Goal: Task Accomplishment & Management: Complete application form

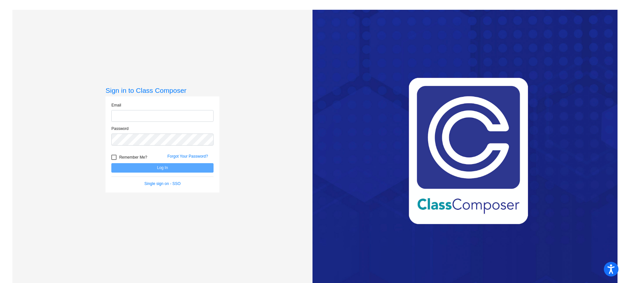
click at [132, 113] on input "email" at bounding box center [162, 116] width 102 height 12
type input "[PERSON_NAME][EMAIL_ADDRESS][PERSON_NAME][DOMAIN_NAME]"
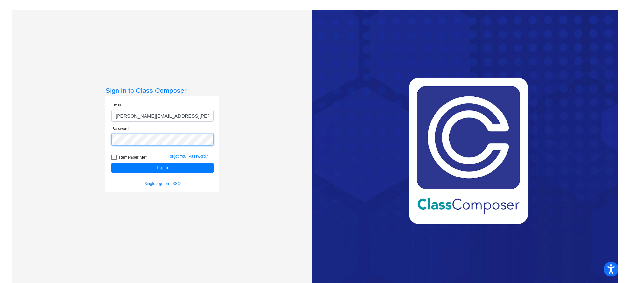
click at [111, 163] on button "Log In" at bounding box center [162, 167] width 102 height 9
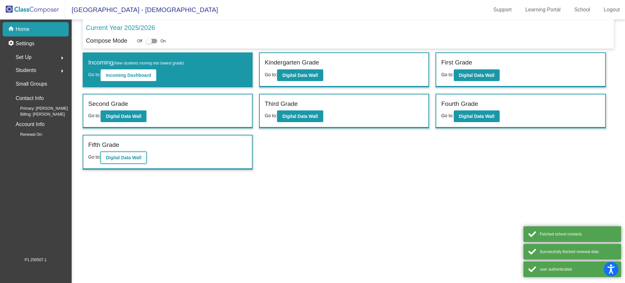
click at [119, 159] on b "Digital Data Wall" at bounding box center [123, 157] width 35 height 5
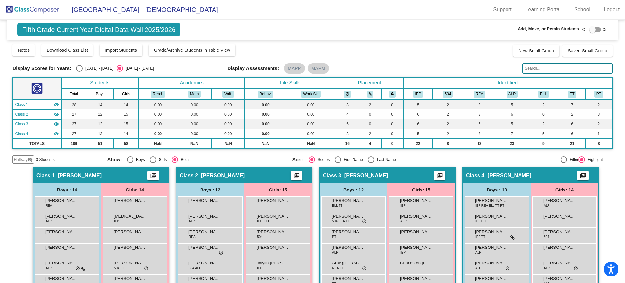
click at [27, 7] on img at bounding box center [32, 9] width 65 height 19
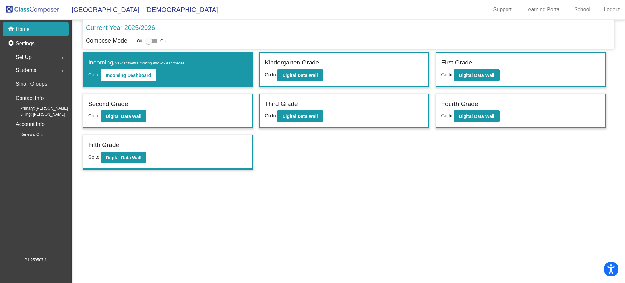
click at [33, 56] on div "Set Up arrow_right" at bounding box center [38, 57] width 62 height 13
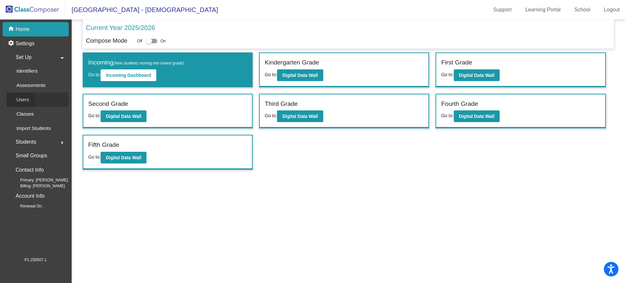
click at [31, 100] on div "Users" at bounding box center [21, 99] width 28 height 14
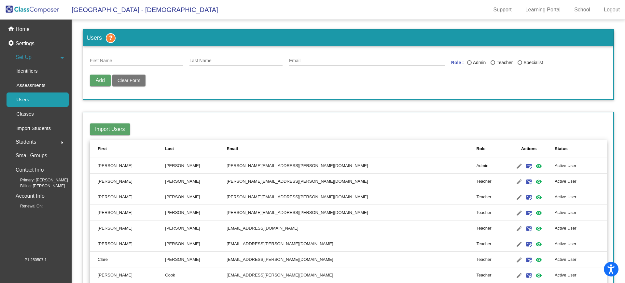
drag, startPoint x: 94, startPoint y: 81, endPoint x: 104, endPoint y: 68, distance: 16.8
click at [95, 81] on button "Add" at bounding box center [100, 81] width 21 height 12
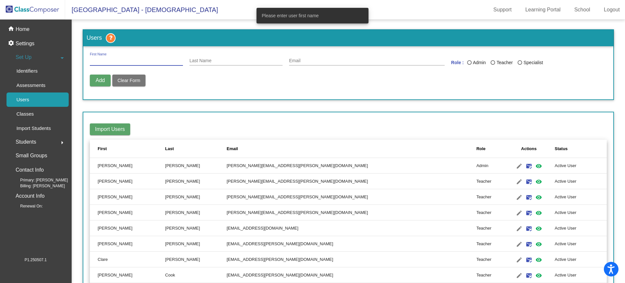
click at [106, 59] on input "First Name" at bounding box center [136, 60] width 93 height 5
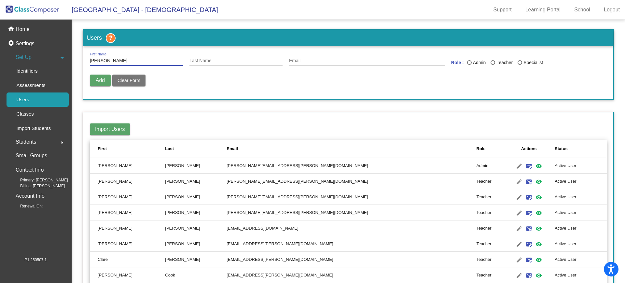
type input "[PERSON_NAME]"
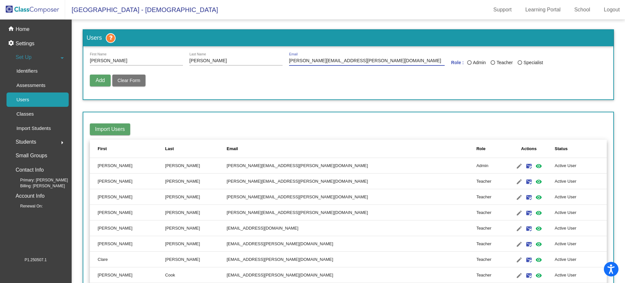
type input "[PERSON_NAME][EMAIL_ADDRESS][PERSON_NAME][DOMAIN_NAME]"
click at [491, 62] on div "Last Name" at bounding box center [492, 62] width 5 height 5
click at [492, 65] on input "Teacher" at bounding box center [492, 65] width 0 height 0
radio input "true"
click at [98, 79] on span "Add" at bounding box center [100, 80] width 9 height 6
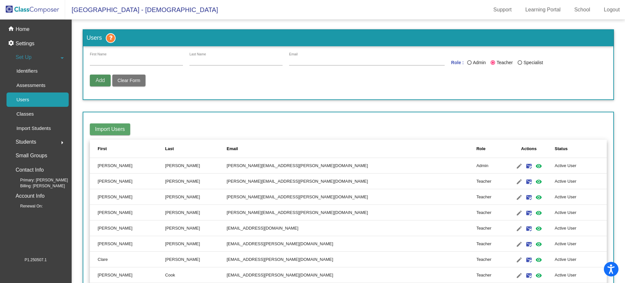
radio input "false"
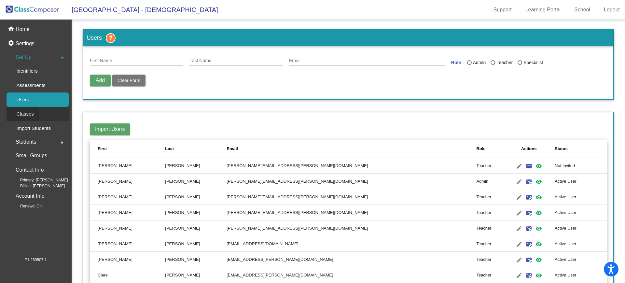
click at [28, 113] on p "Classes" at bounding box center [24, 114] width 17 height 8
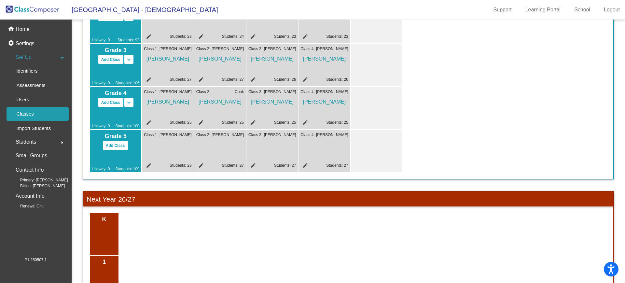
scroll to position [125, 0]
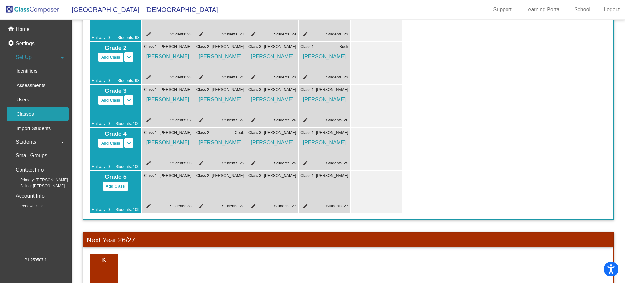
click at [148, 204] on mat-icon "edit" at bounding box center [148, 207] width 8 height 8
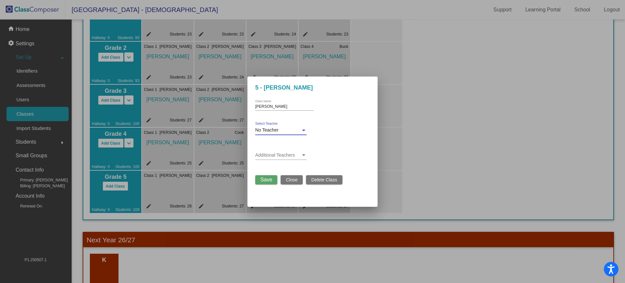
click at [291, 129] on div "No Teacher" at bounding box center [278, 130] width 46 height 5
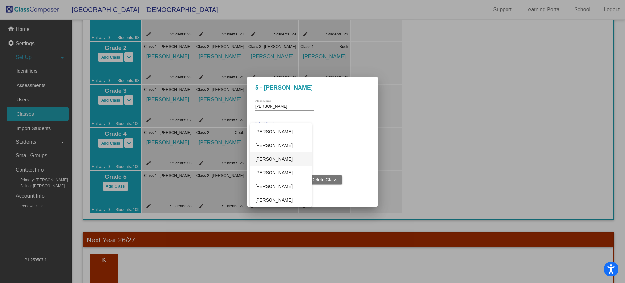
scroll to position [204, 0]
click at [283, 170] on span "[PERSON_NAME]" at bounding box center [280, 173] width 51 height 14
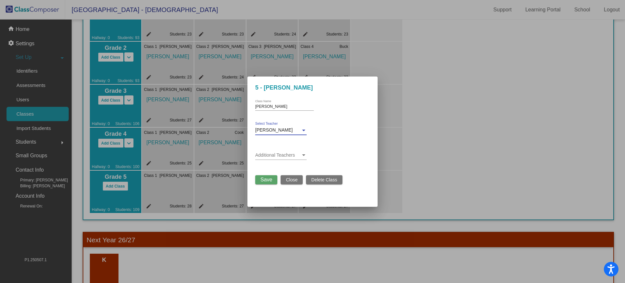
click at [263, 177] on span "Save" at bounding box center [266, 180] width 12 height 6
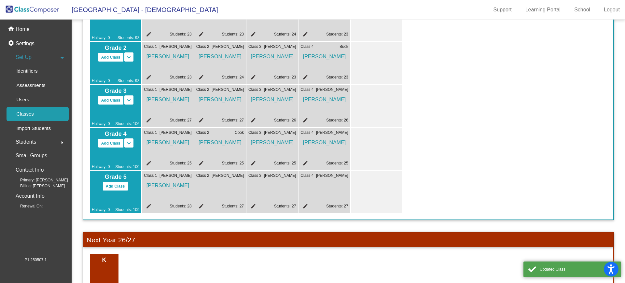
click at [202, 205] on mat-icon "edit" at bounding box center [200, 207] width 8 height 8
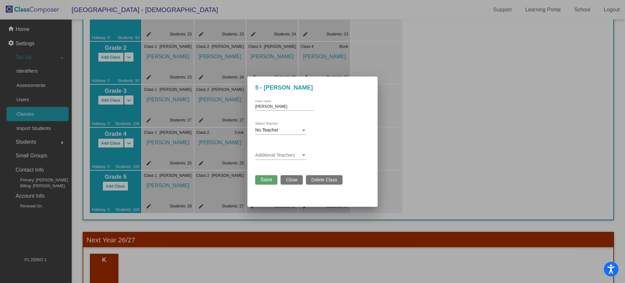
click at [287, 125] on div "No Teacher Select Teacher" at bounding box center [280, 128] width 51 height 13
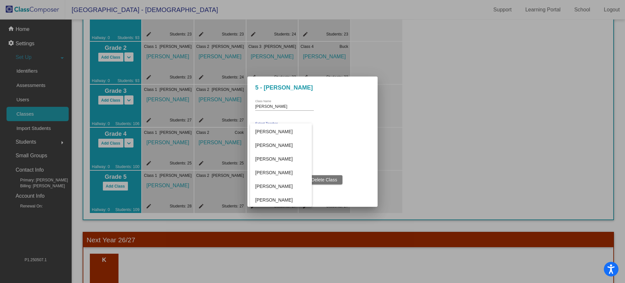
click at [361, 146] on div at bounding box center [312, 141] width 625 height 283
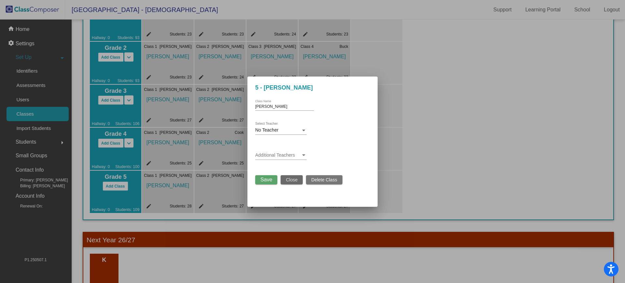
click at [295, 179] on span "Close" at bounding box center [292, 179] width 12 height 5
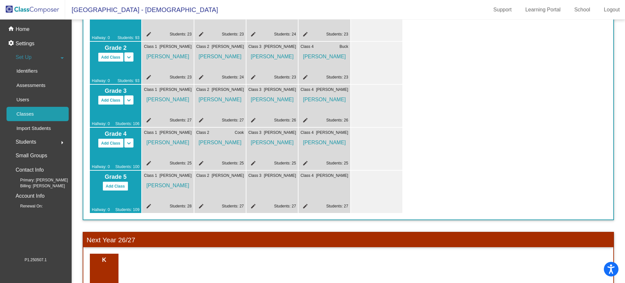
scroll to position [0, 0]
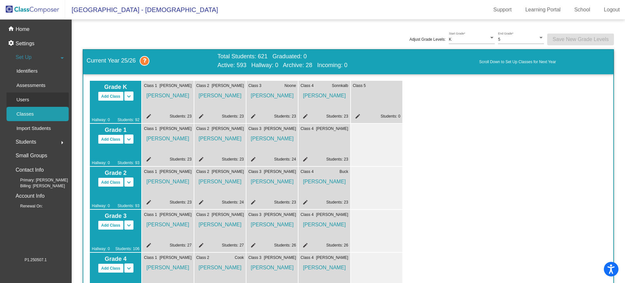
click at [23, 100] on p "Users" at bounding box center [22, 100] width 13 height 8
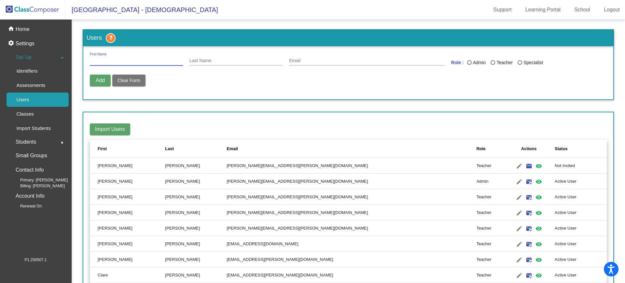
click at [160, 61] on input "First Name" at bounding box center [136, 60] width 93 height 5
type input "t"
type input "[PERSON_NAME]"
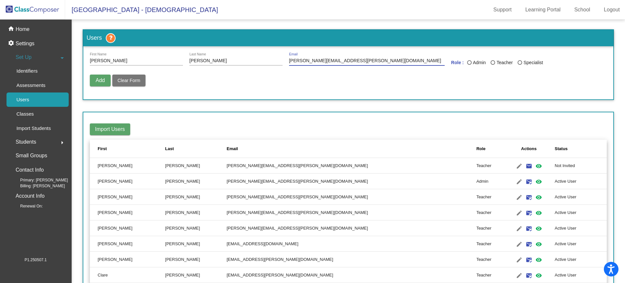
type input "[PERSON_NAME][EMAIL_ADDRESS][PERSON_NAME][DOMAIN_NAME]"
click at [490, 64] on div "Last Name" at bounding box center [492, 62] width 5 height 5
click at [492, 65] on input "Teacher" at bounding box center [492, 65] width 0 height 0
radio input "true"
click at [93, 78] on button "Add" at bounding box center [100, 81] width 21 height 12
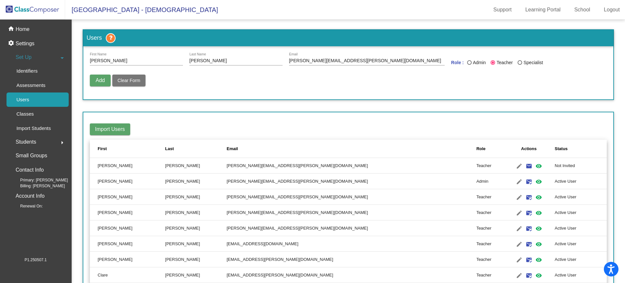
radio input "false"
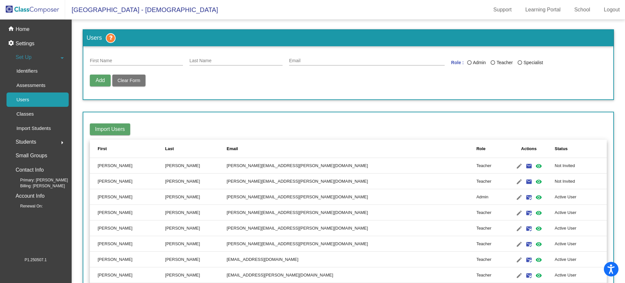
click at [118, 60] on input "First Name" at bounding box center [136, 60] width 93 height 5
type input "[PERSON_NAME]"
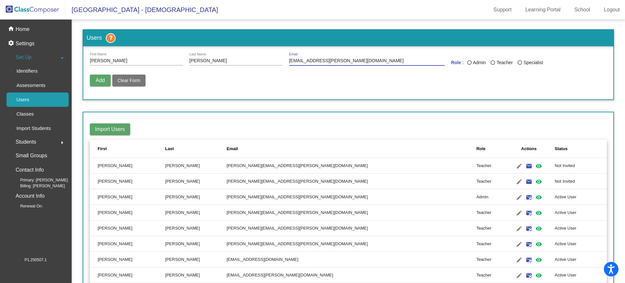
type input "[EMAIL_ADDRESS][PERSON_NAME][DOMAIN_NAME]"
click at [495, 63] on div "Teacher" at bounding box center [504, 62] width 18 height 7
click at [493, 65] on input "Teacher" at bounding box center [492, 65] width 0 height 0
radio input "true"
click at [100, 78] on span "Add" at bounding box center [100, 80] width 9 height 6
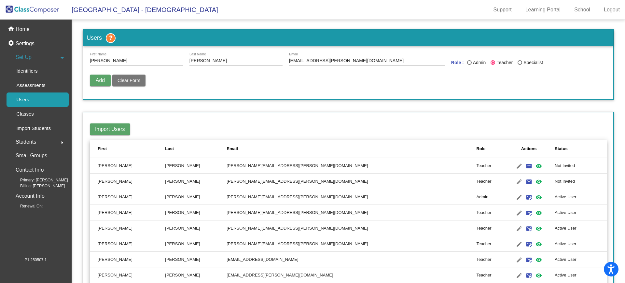
radio input "false"
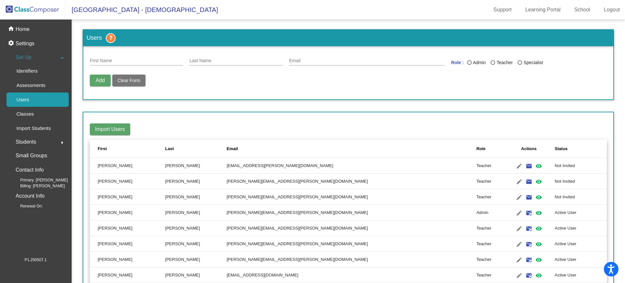
click at [129, 59] on input "First Name" at bounding box center [136, 60] width 93 height 5
type input "[PERSON_NAME]"
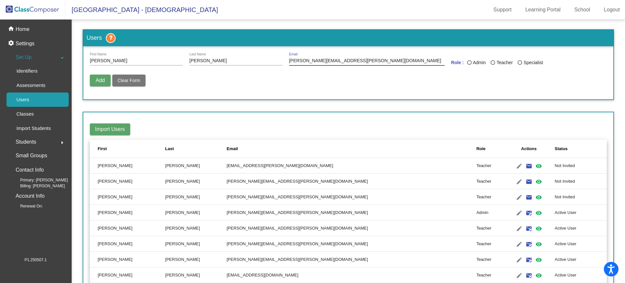
type input "[PERSON_NAME][EMAIL_ADDRESS][PERSON_NAME][DOMAIN_NAME]"
click at [490, 63] on div "Last Name" at bounding box center [492, 62] width 5 height 5
click at [492, 65] on input "Teacher" at bounding box center [492, 65] width 0 height 0
radio input "true"
click at [99, 79] on span "Add" at bounding box center [100, 80] width 9 height 6
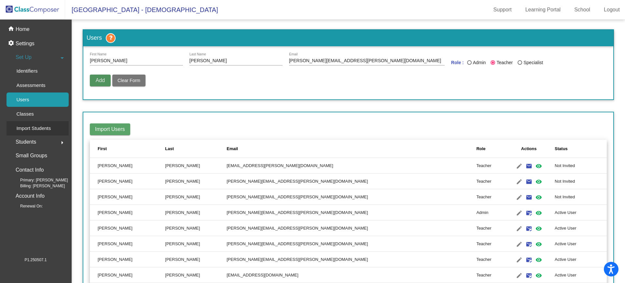
radio input "false"
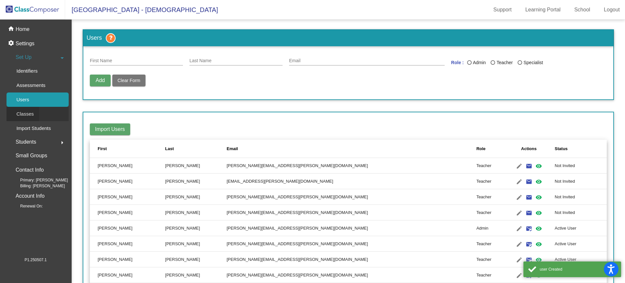
click at [28, 112] on p "Classes" at bounding box center [24, 114] width 17 height 8
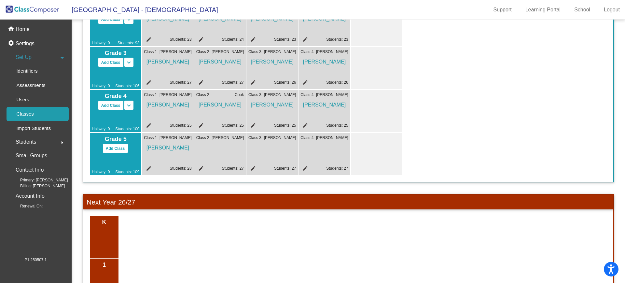
scroll to position [122, 0]
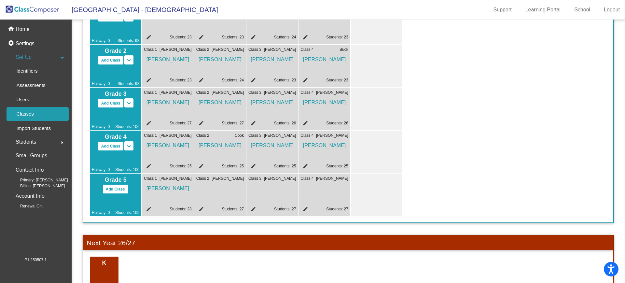
click at [202, 209] on mat-icon "edit" at bounding box center [200, 210] width 8 height 8
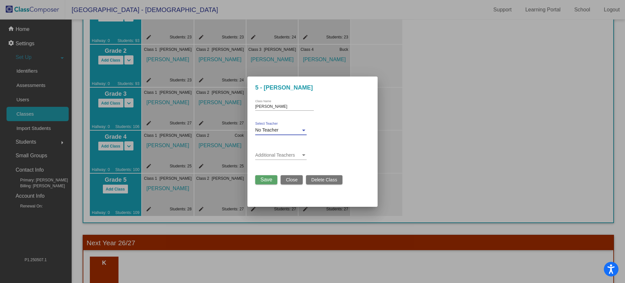
click at [304, 128] on div at bounding box center [304, 130] width 6 height 5
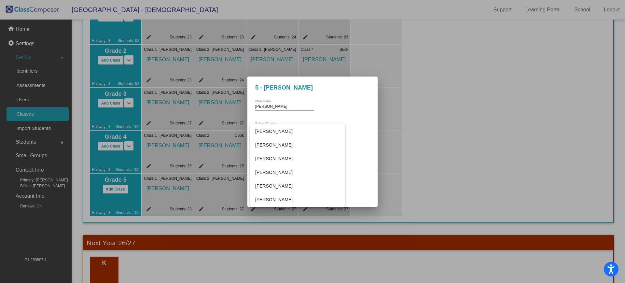
scroll to position [244, 0]
click at [285, 200] on span "[PERSON_NAME]" at bounding box center [297, 201] width 85 height 14
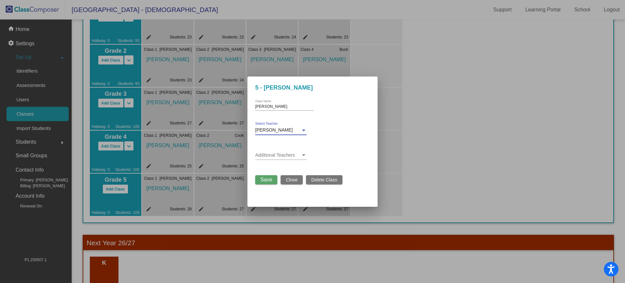
scroll to position [245, 0]
click at [264, 179] on span "Save" at bounding box center [266, 180] width 12 height 6
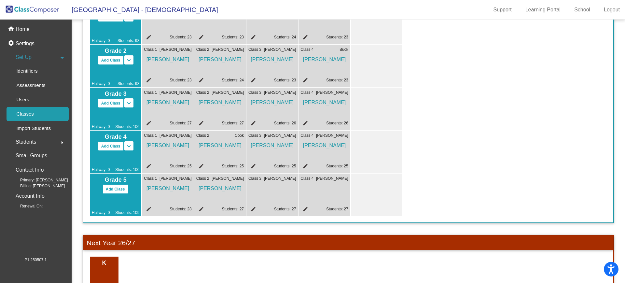
click at [254, 210] on mat-icon "edit" at bounding box center [252, 210] width 8 height 8
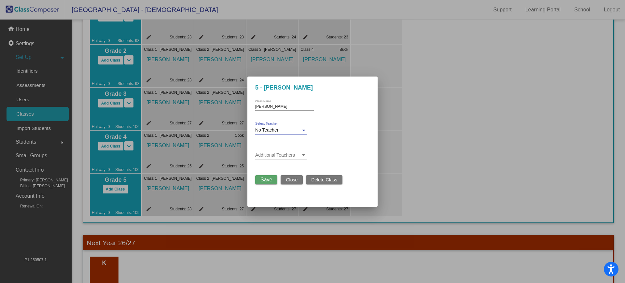
click at [265, 129] on span "No Teacher" at bounding box center [266, 129] width 23 height 5
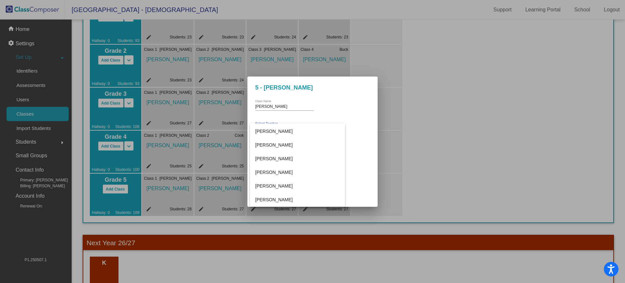
scroll to position [163, 0]
click at [277, 156] on span "[PERSON_NAME]" at bounding box center [297, 159] width 85 height 14
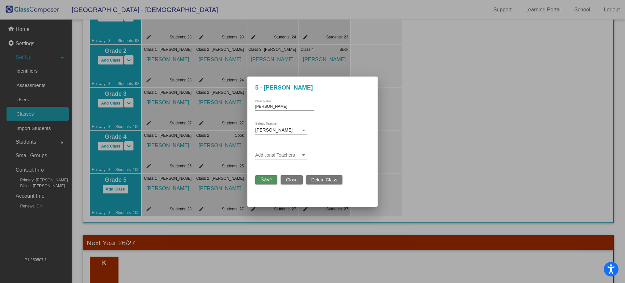
click at [264, 181] on span "Save" at bounding box center [266, 180] width 12 height 6
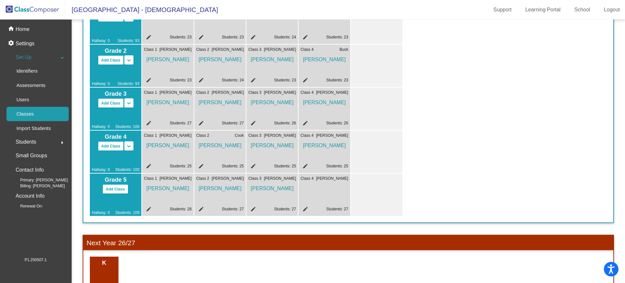
click at [305, 206] on mat-icon "edit" at bounding box center [304, 210] width 8 height 8
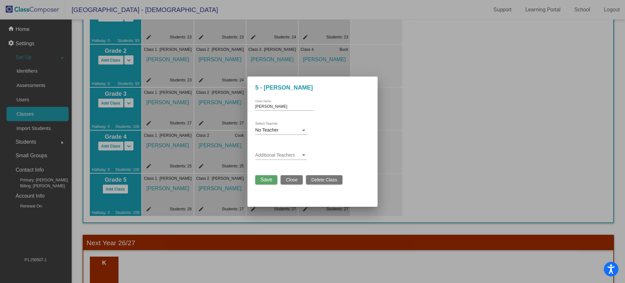
click at [279, 130] on div "No Teacher" at bounding box center [278, 130] width 46 height 5
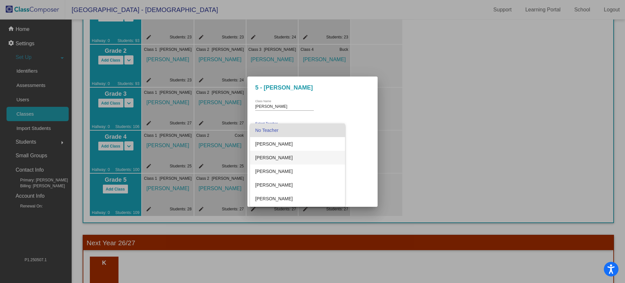
scroll to position [41, 0]
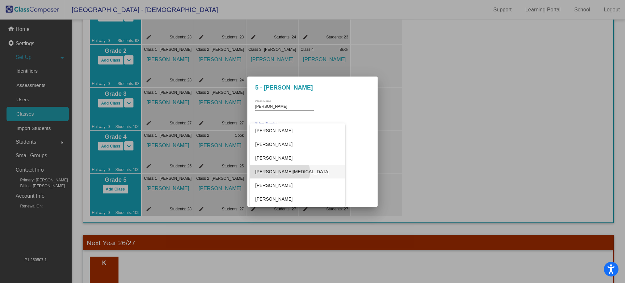
click at [279, 172] on span "[PERSON_NAME][MEDICAL_DATA]" at bounding box center [297, 172] width 85 height 14
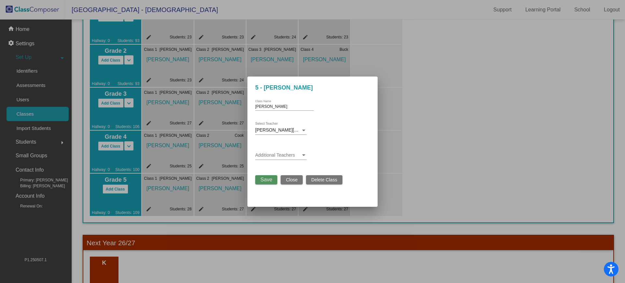
click at [267, 177] on span "Save" at bounding box center [266, 180] width 12 height 6
